Goal: Navigation & Orientation: Find specific page/section

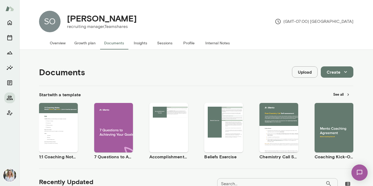
scroll to position [212, 0]
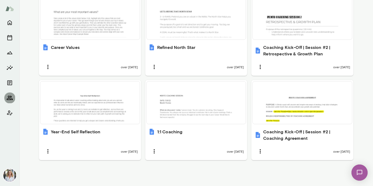
click at [9, 98] on icon "Members" at bounding box center [9, 98] width 6 height 6
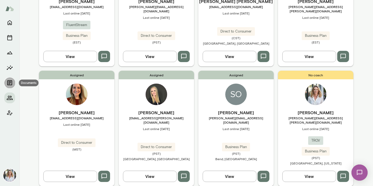
click at [10, 85] on icon "Documents" at bounding box center [9, 82] width 5 height 5
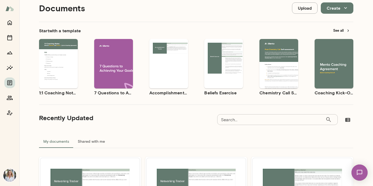
scroll to position [40, 0]
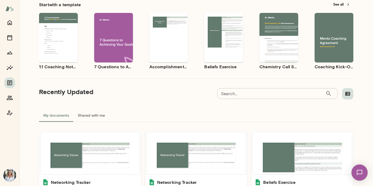
click at [350, 95] on icon "button" at bounding box center [347, 94] width 6 height 6
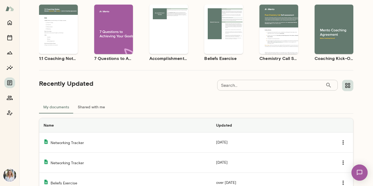
scroll to position [0, 0]
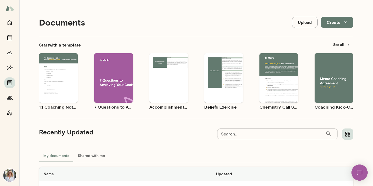
click at [343, 43] on button "See all" at bounding box center [341, 45] width 23 height 8
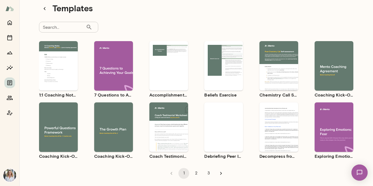
scroll to position [19, 0]
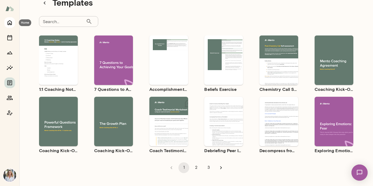
click at [10, 24] on icon "Home" at bounding box center [9, 22] width 6 height 6
